Goal: Communication & Community: Ask a question

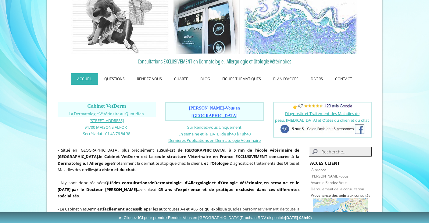
scroll to position [28, 0]
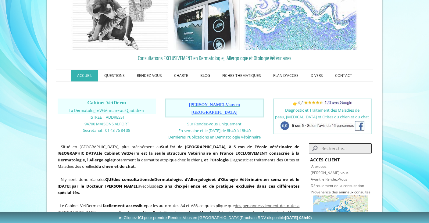
click at [200, 103] on span "[PERSON_NAME]-Vous en [GEOGRAPHIC_DATA]" at bounding box center [214, 108] width 51 height 12
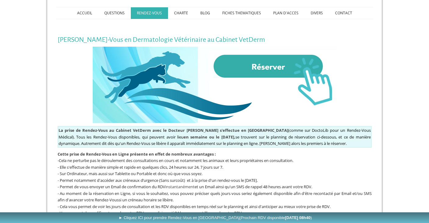
scroll to position [97, 0]
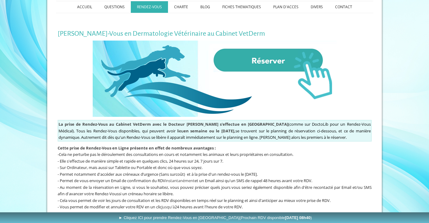
click at [255, 60] on img at bounding box center [215, 79] width 244 height 76
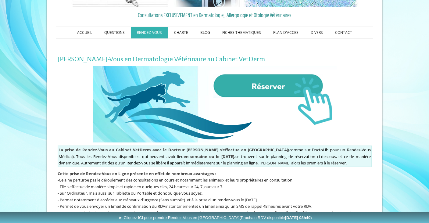
scroll to position [43, 0]
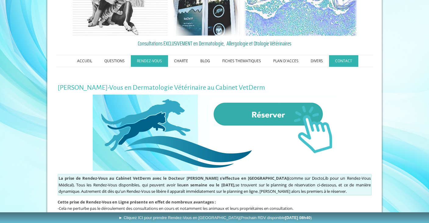
click at [340, 59] on link "CONTACT" at bounding box center [343, 61] width 29 height 12
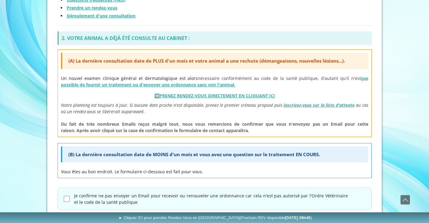
scroll to position [267, 0]
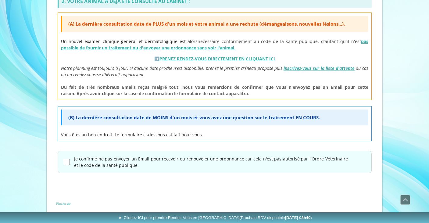
click at [66, 163] on input "Je confirme ne pas envoyer un Email pour recevoir ou renouveler une ordonnance …" at bounding box center [67, 162] width 6 height 6
checkbox input "true"
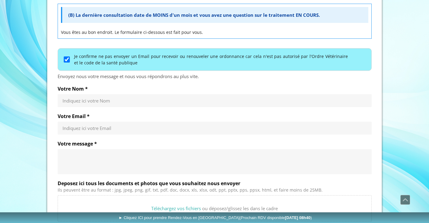
scroll to position [373, 0]
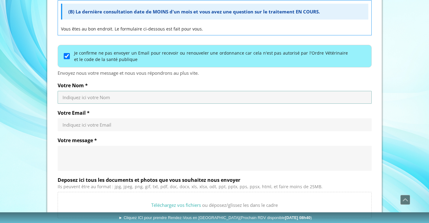
click at [130, 98] on input "Votre Nom *" at bounding box center [214, 97] width 304 height 6
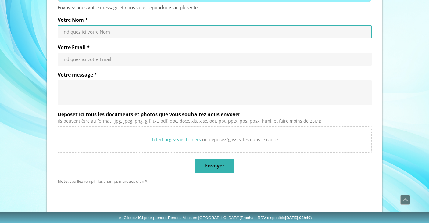
scroll to position [438, 0]
type input "JEHANNO"
click at [104, 57] on input "Votre Email *" at bounding box center [214, 59] width 304 height 6
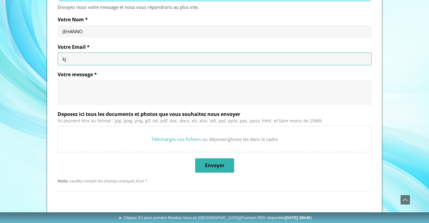
type input "k"
type input "[EMAIL_ADDRESS][DOMAIN_NAME]"
click at [96, 86] on textarea "Votre message *" at bounding box center [214, 92] width 304 height 18
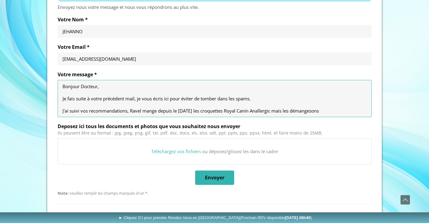
click at [349, 108] on textarea "Bonjour Docteur, Je fais suite à votre précédent mail, je vous écris ici pour é…" at bounding box center [214, 98] width 304 height 30
drag, startPoint x: 349, startPoint y: 112, endPoint x: 332, endPoint y: 112, distance: 16.8
click at [332, 112] on textarea "Bonjour Docteur, Je fais suite à votre précédent mail, je vous écris ici pour é…" at bounding box center [214, 98] width 304 height 30
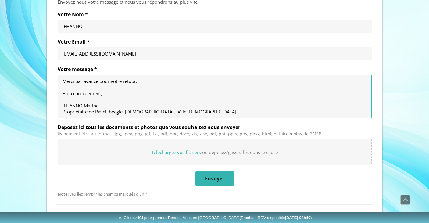
scroll to position [454, 0]
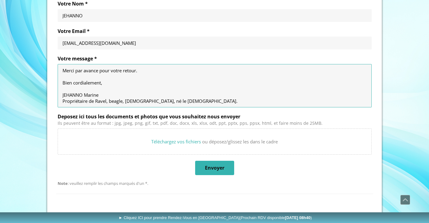
type textarea "Bonjour Docteur, Je fais suite à votre précédent mail, je vous écris ici pour é…"
click at [232, 168] on span "Envoyer" at bounding box center [215, 167] width 38 height 13
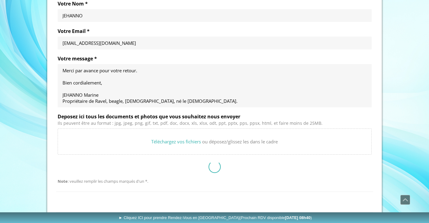
scroll to position [326, 0]
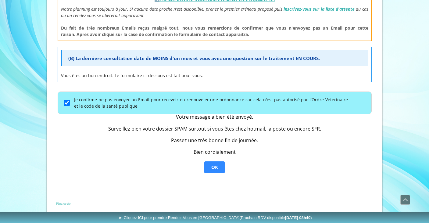
click at [216, 168] on span "OK" at bounding box center [214, 167] width 7 height 6
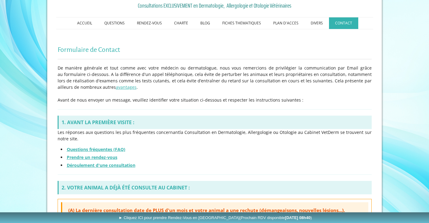
scroll to position [0, 0]
